Goal: Information Seeking & Learning: Learn about a topic

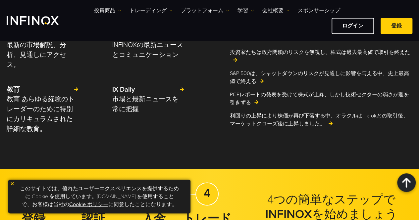
scroll to position [1636, 0]
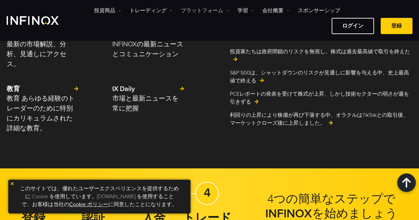
click at [207, 11] on link "プラットフォーム" at bounding box center [205, 11] width 48 height 8
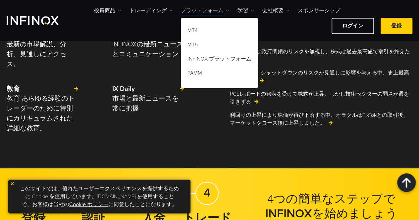
scroll to position [0, 0]
click at [214, 60] on link "INFINOX プラットフォーム" at bounding box center [219, 60] width 77 height 14
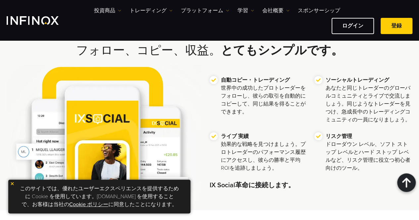
scroll to position [298, 0]
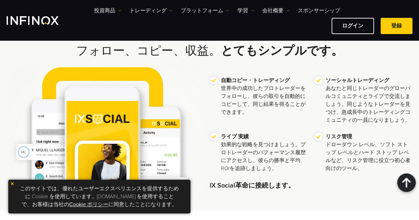
click at [102, 97] on img at bounding box center [104, 138] width 195 height 146
click at [107, 119] on img at bounding box center [104, 138] width 195 height 146
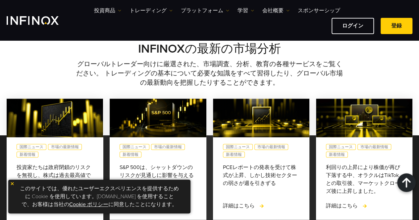
scroll to position [1565, 0]
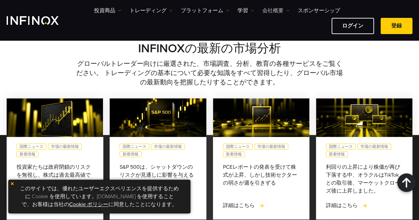
click at [279, 7] on link "会社概要" at bounding box center [275, 11] width 27 height 8
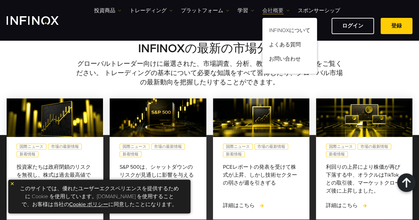
scroll to position [0, 0]
click at [278, 28] on link "INFINOXについて" at bounding box center [289, 32] width 55 height 14
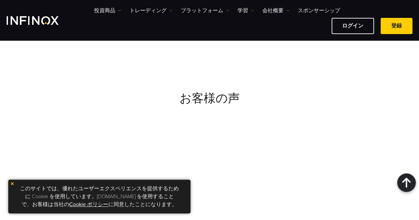
scroll to position [2786, 0]
click at [12, 185] on img at bounding box center [12, 184] width 5 height 5
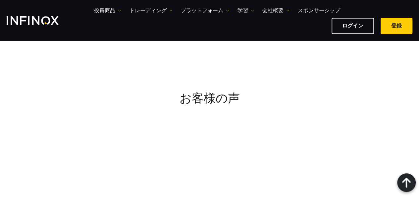
scroll to position [0, 0]
